Goal: Information Seeking & Learning: Learn about a topic

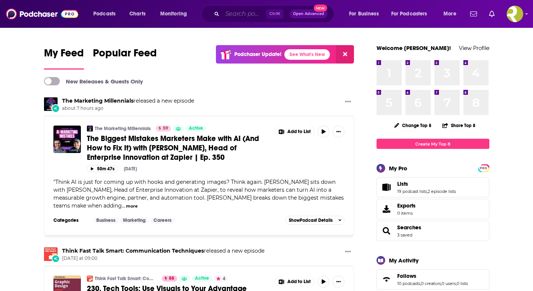
click at [231, 17] on input "Search podcasts, credits, & more..." at bounding box center [244, 14] width 44 height 12
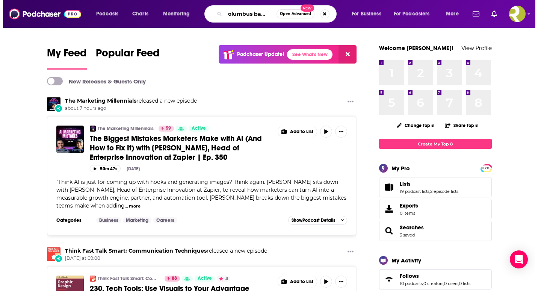
scroll to position [0, 8]
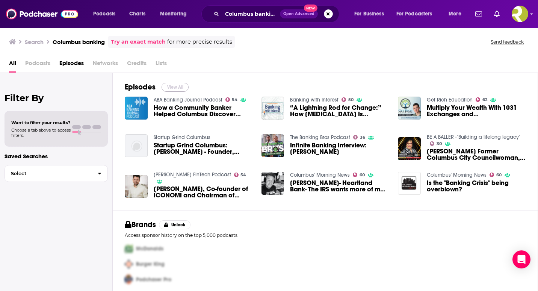
click at [179, 89] on button "View All" at bounding box center [175, 87] width 27 height 9
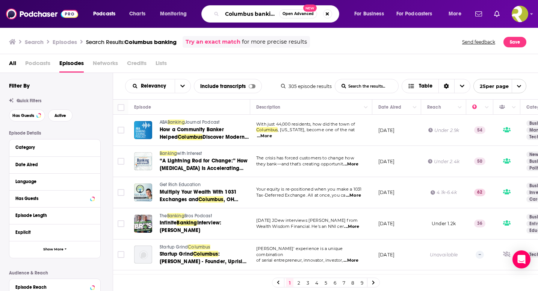
click at [252, 12] on input "Columbus banking" at bounding box center [250, 14] width 57 height 12
click at [253, 12] on input "Columbus banking" at bounding box center [250, 14] width 57 height 12
click at [254, 11] on input "Columbus banking" at bounding box center [250, 14] width 57 height 12
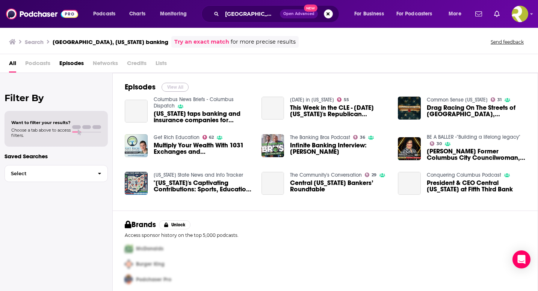
click at [174, 89] on button "View All" at bounding box center [175, 87] width 27 height 9
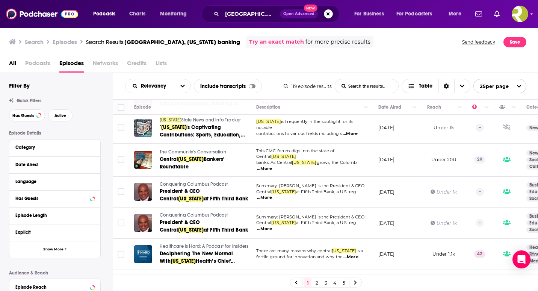
scroll to position [210, 0]
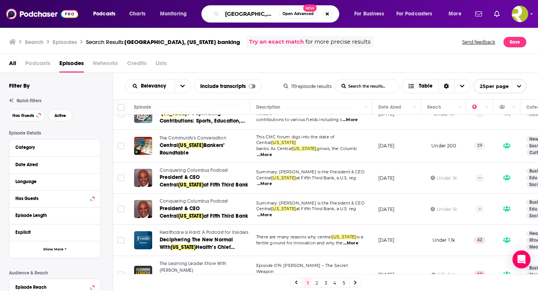
click at [269, 12] on input "[GEOGRAPHIC_DATA], [US_STATE] banking" at bounding box center [250, 14] width 57 height 12
type input "Columbus banking"
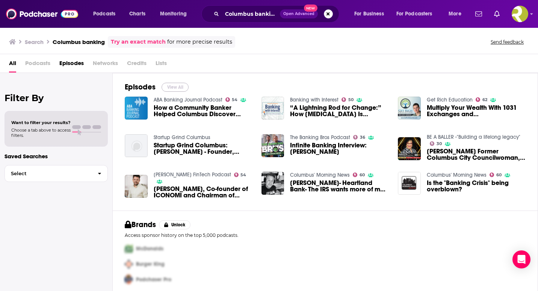
click at [170, 86] on button "View All" at bounding box center [175, 87] width 27 height 9
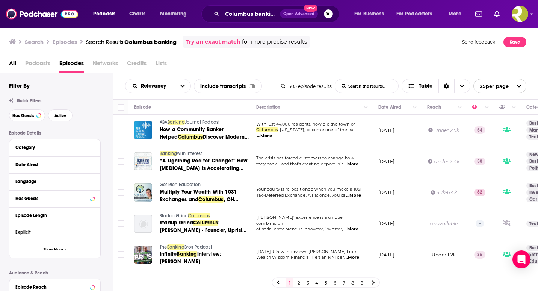
click at [211, 36] on div "Try an exact match for more precise results" at bounding box center [246, 42] width 127 height 12
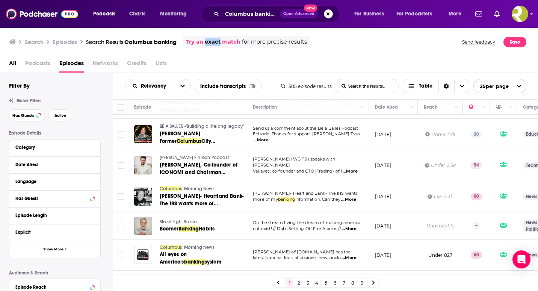
scroll to position [157, 3]
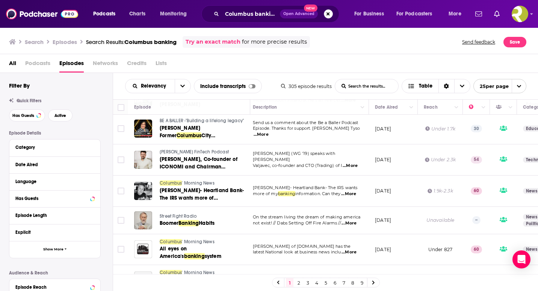
click at [356, 194] on span "...More" at bounding box center [348, 194] width 15 height 6
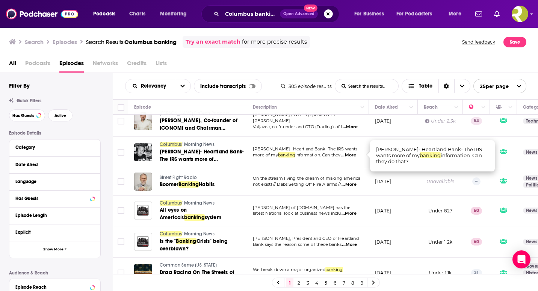
scroll to position [204, 3]
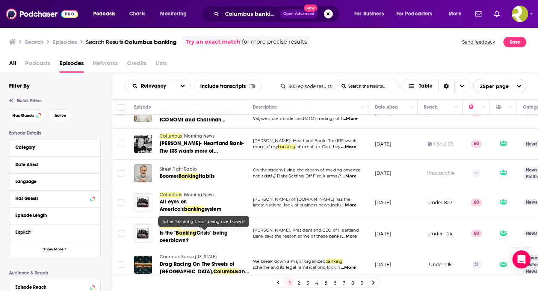
click at [171, 231] on span "Is the "" at bounding box center [168, 233] width 16 height 6
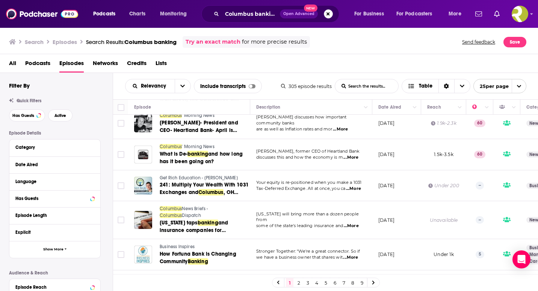
scroll to position [546, 0]
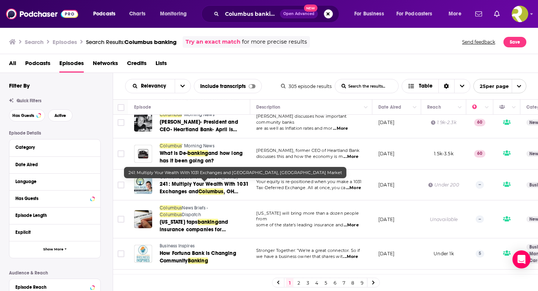
click at [191, 181] on span "241: Multiply Your Wealth With 1031 Exchanges and" at bounding box center [204, 188] width 89 height 14
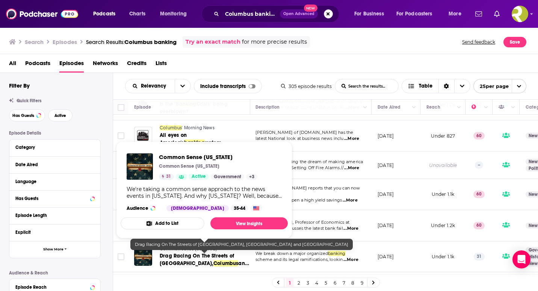
scroll to position [275, 1]
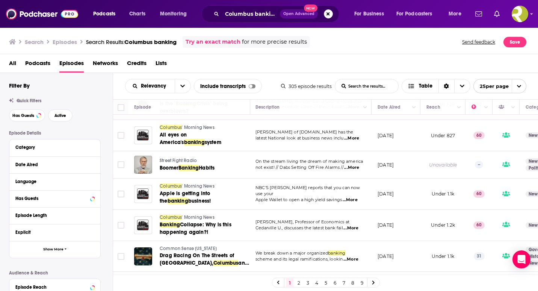
click at [357, 165] on span "...More" at bounding box center [351, 168] width 15 height 6
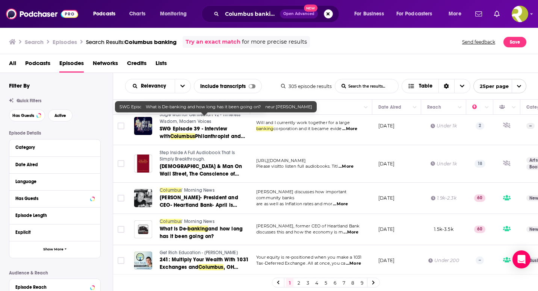
scroll to position [638, 0]
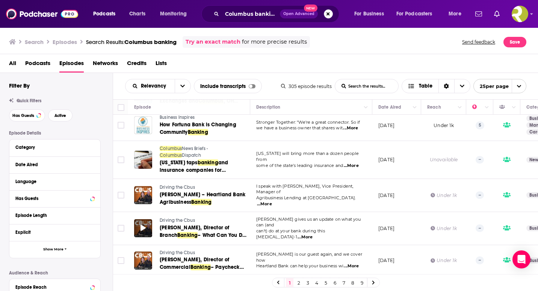
click at [146, 227] on div at bounding box center [143, 228] width 18 height 18
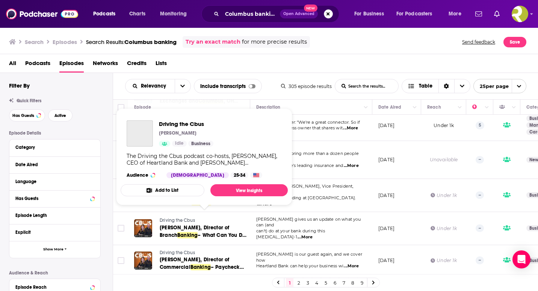
click at [164, 218] on span "Driving the Cbus" at bounding box center [177, 220] width 35 height 5
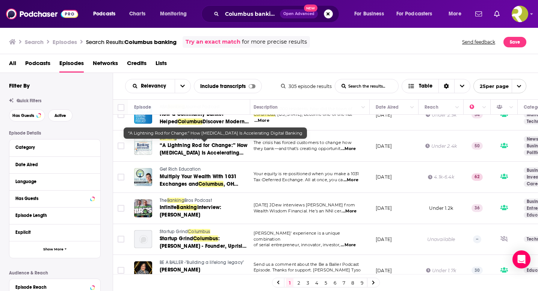
scroll to position [17, 3]
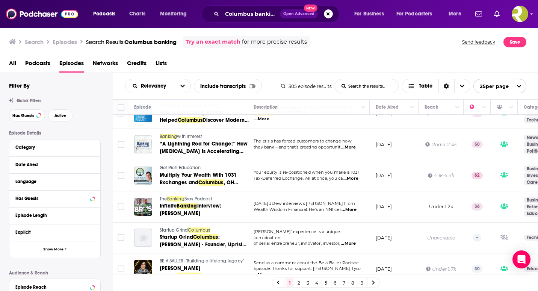
click at [299, 284] on link "2" at bounding box center [299, 282] width 8 height 9
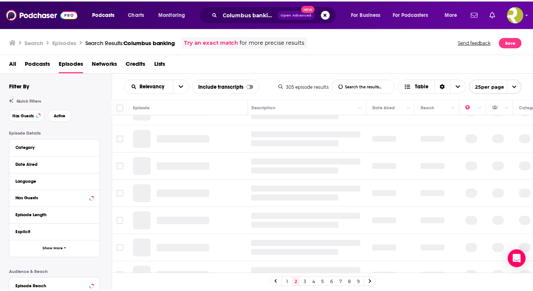
scroll to position [0, 3]
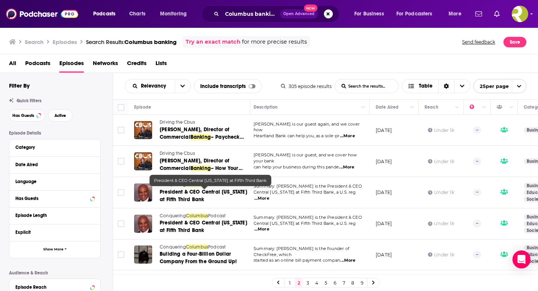
click at [215, 216] on span "Podcast" at bounding box center [216, 215] width 17 height 5
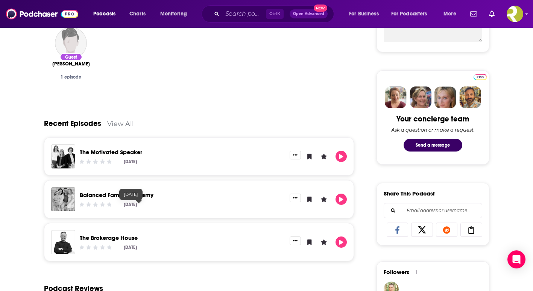
scroll to position [313, 0]
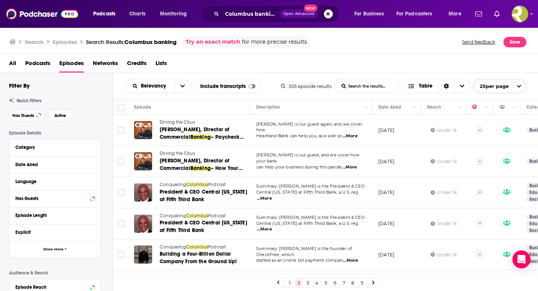
click at [272, 196] on span "...More" at bounding box center [264, 199] width 15 height 6
click at [310, 183] on td "Summary: [PERSON_NAME] is the President & CEO Central [US_STATE] at Fifth Third…" at bounding box center [311, 192] width 122 height 31
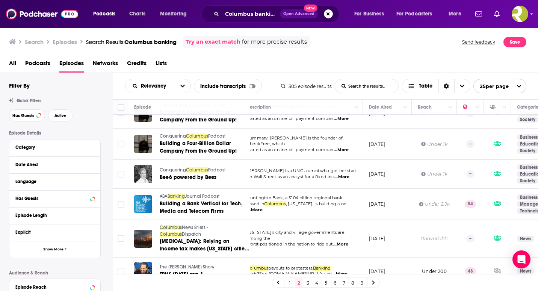
scroll to position [142, 0]
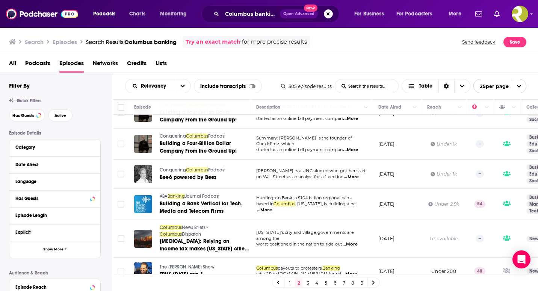
click at [272, 207] on span "...More" at bounding box center [264, 210] width 15 height 6
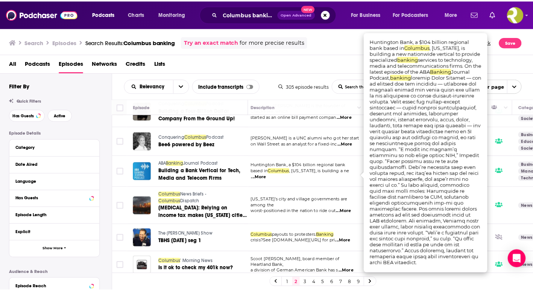
scroll to position [175, 3]
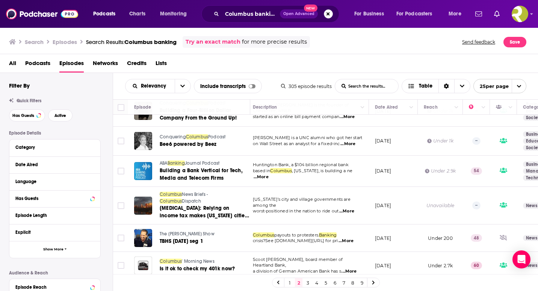
click at [202, 164] on span "Journal Podcast" at bounding box center [202, 163] width 35 height 5
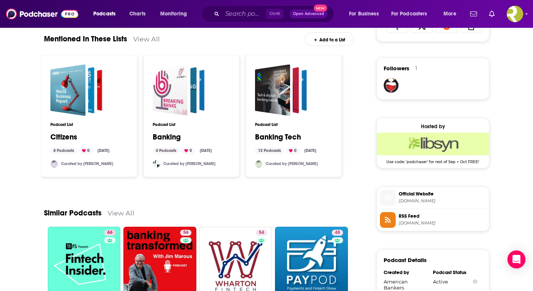
scroll to position [614, 0]
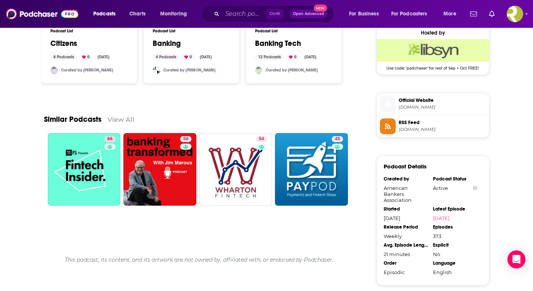
click at [413, 104] on span "Official Website" at bounding box center [442, 100] width 87 height 7
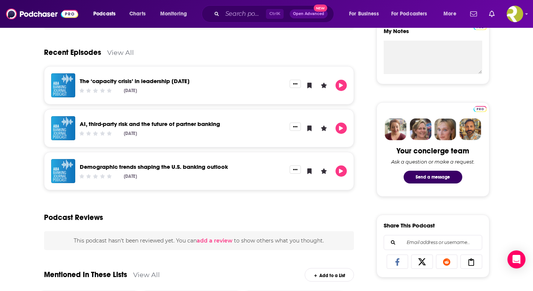
scroll to position [0, 0]
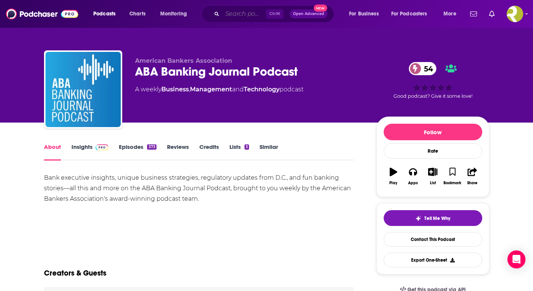
click at [226, 12] on input "Search podcasts, credits, & more..." at bounding box center [244, 14] width 44 height 12
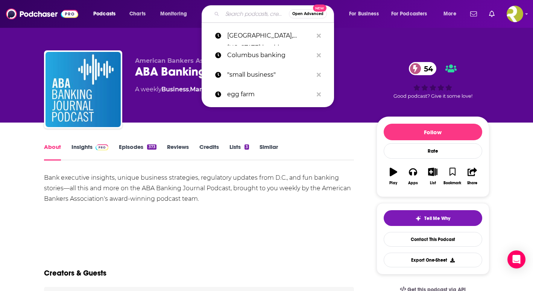
paste input "[PERSON_NAME] Podcast"
type input "[PERSON_NAME] Podcast"
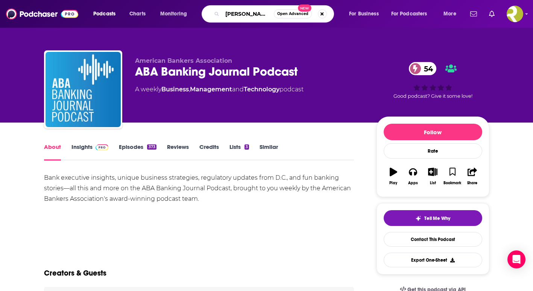
scroll to position [0, 19]
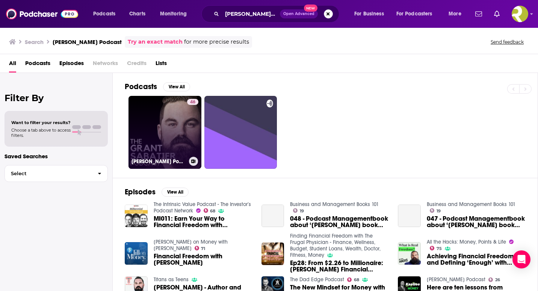
click at [160, 111] on link "46 [PERSON_NAME] Podcast" at bounding box center [165, 132] width 73 height 73
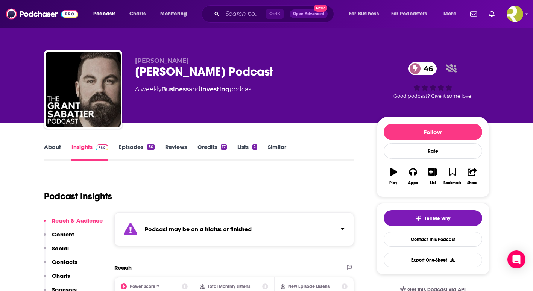
click at [47, 145] on link "About" at bounding box center [52, 151] width 17 height 17
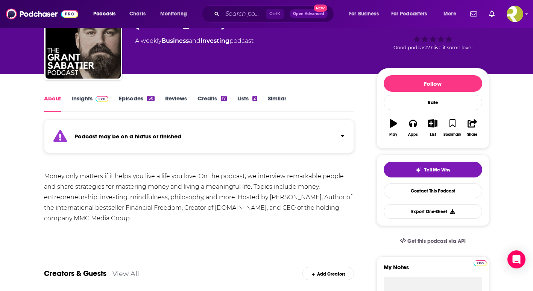
scroll to position [49, 0]
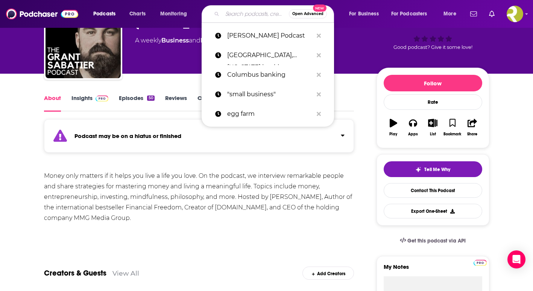
click at [226, 18] on input "Search podcasts, credits, & more..." at bounding box center [255, 14] width 67 height 12
paste input "Real Issues. Real Conversations. An [US_STATE] Humanities Podcast."
type input "Real Issues. Real Conversations. An [US_STATE] Humanities Podcast."
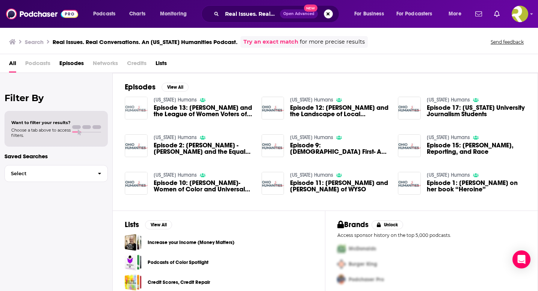
click at [142, 103] on img "Episode 13: Jen Miller and the League of Women Voters of Ohio" at bounding box center [136, 108] width 23 height 23
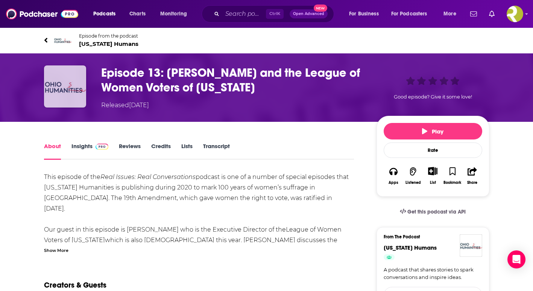
click at [61, 86] on img "Episode 13: Jen Miller and the League of Women Voters of Ohio" at bounding box center [65, 86] width 42 height 42
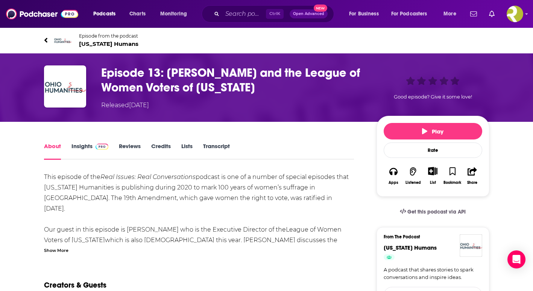
click at [60, 41] on img at bounding box center [63, 40] width 18 height 18
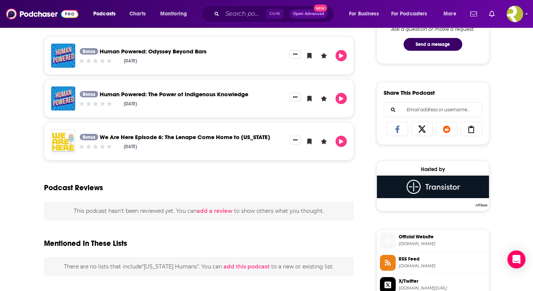
scroll to position [418, 0]
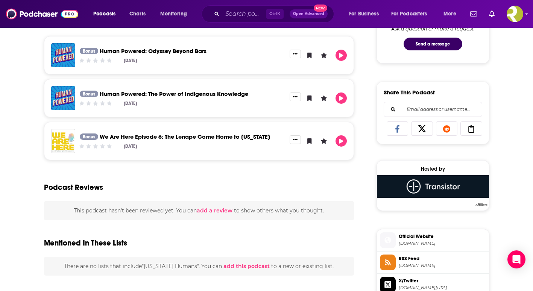
click at [414, 243] on span "[DOMAIN_NAME]" at bounding box center [442, 244] width 87 height 6
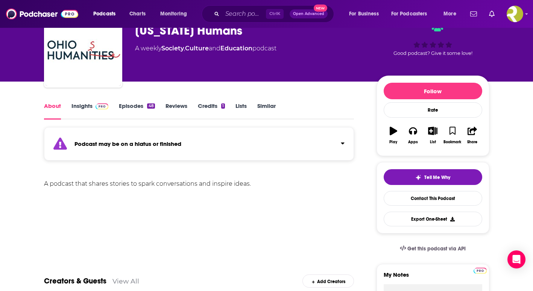
scroll to position [30, 0]
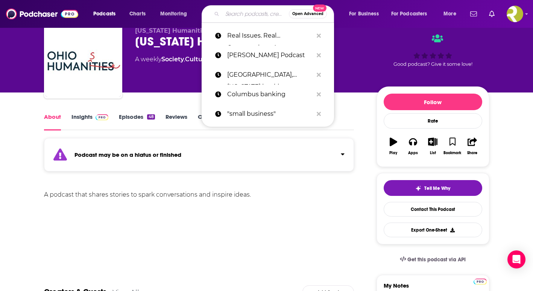
click at [229, 10] on input "Search podcasts, credits, & more..." at bounding box center [255, 14] width 67 height 12
paste input "Crown for a Cause Podcast with [PERSON_NAME], Trio PhDs, Duo, h.c."
type input "Crown for a Cause Podcast with [PERSON_NAME], Trio PhDs, Duo, h.c."
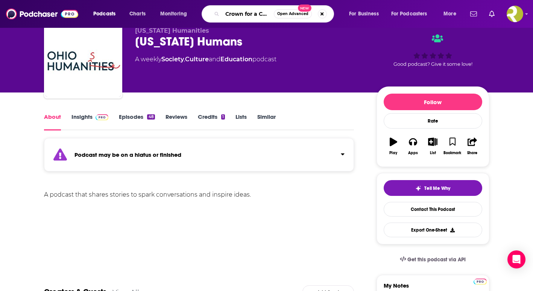
scroll to position [0, 158]
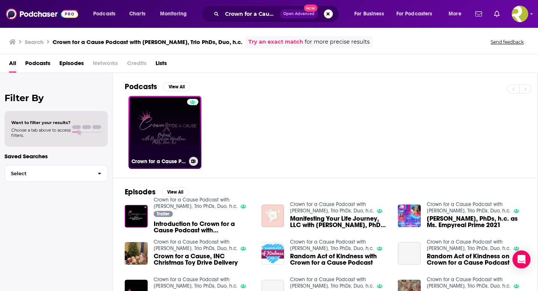
click at [188, 131] on div at bounding box center [192, 128] width 11 height 58
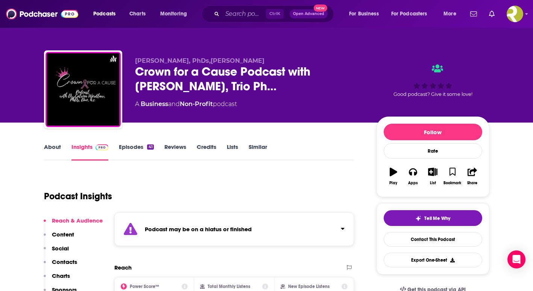
click at [47, 149] on link "About" at bounding box center [52, 151] width 17 height 17
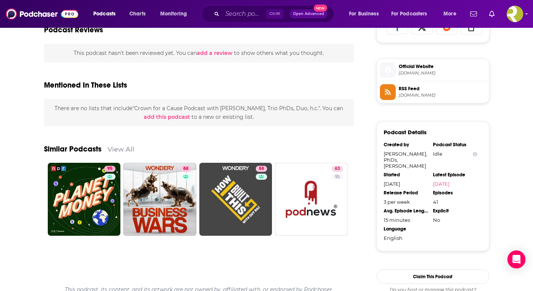
scroll to position [520, 0]
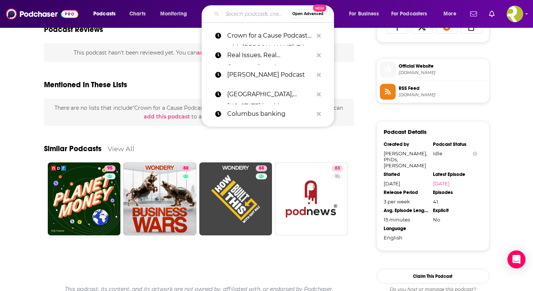
click at [228, 16] on input "Search podcasts, credits, & more..." at bounding box center [255, 14] width 67 height 12
paste input "The Confluence Cast"
type input "The Confluence Cast"
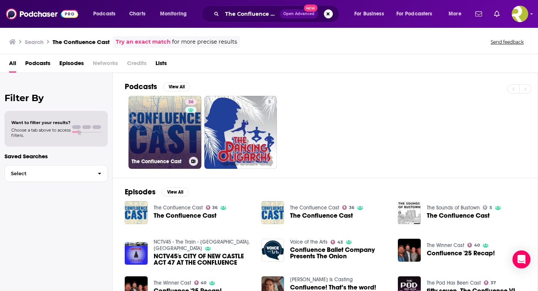
click at [164, 132] on link "36 The Confluence Cast" at bounding box center [165, 132] width 73 height 73
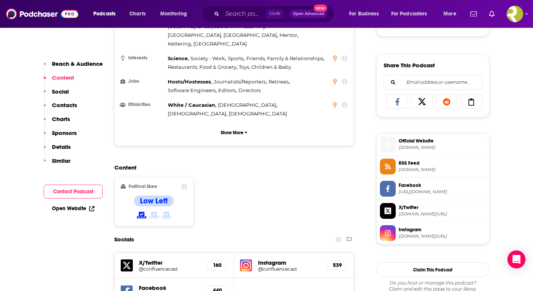
scroll to position [444, 0]
click at [404, 144] on span "Official Website" at bounding box center [442, 141] width 87 height 7
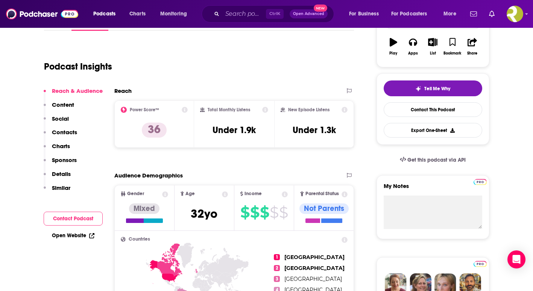
scroll to position [131, 0]
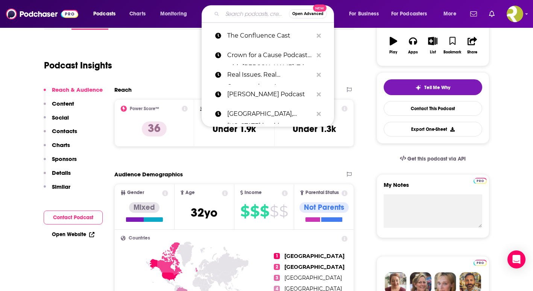
click at [228, 15] on input "Search podcasts, credits, & more..." at bounding box center [255, 14] width 67 height 12
paste input "Business Inspires"
type input "Business Inspires"
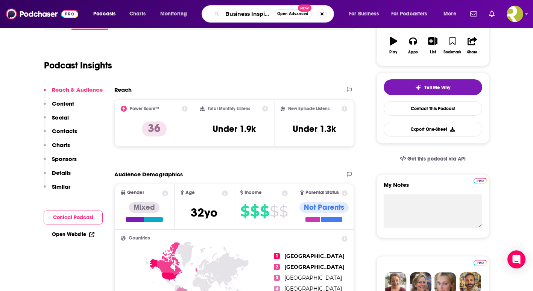
scroll to position [0, 3]
click at [228, 15] on input "Business Inspires" at bounding box center [248, 14] width 52 height 12
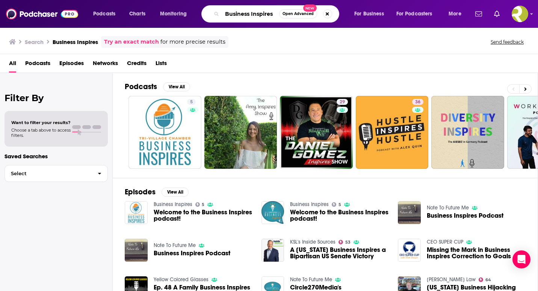
drag, startPoint x: 273, startPoint y: 14, endPoint x: 222, endPoint y: 15, distance: 51.1
click at [222, 15] on input "Business Inspires" at bounding box center [250, 14] width 57 height 12
paste input "Honest Ecommerce"
type input "Honest Ecommerce"
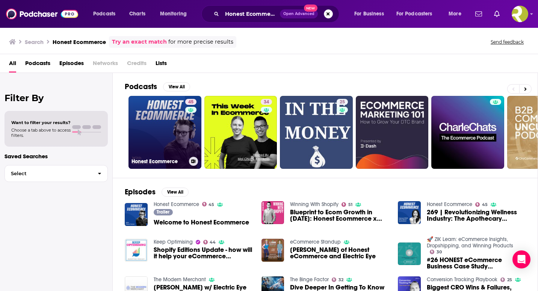
click at [156, 143] on link "45 Honest Ecommerce" at bounding box center [165, 132] width 73 height 73
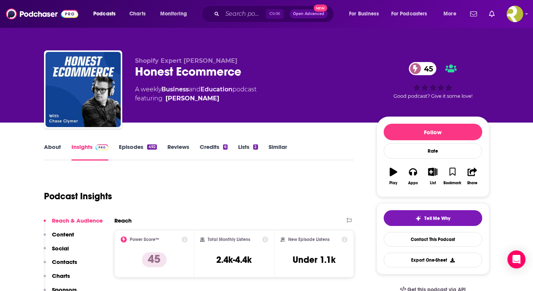
click at [56, 148] on link "About" at bounding box center [52, 151] width 17 height 17
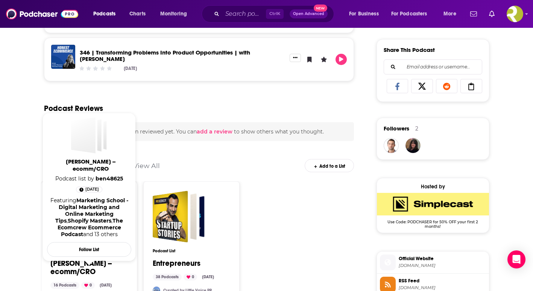
scroll to position [463, 0]
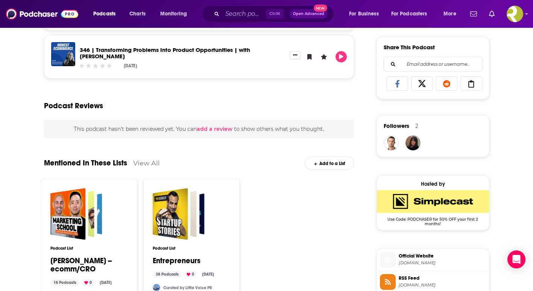
click at [431, 263] on span "[DOMAIN_NAME]" at bounding box center [442, 263] width 87 height 6
